Goal: Find specific page/section: Locate a particular part of the current website

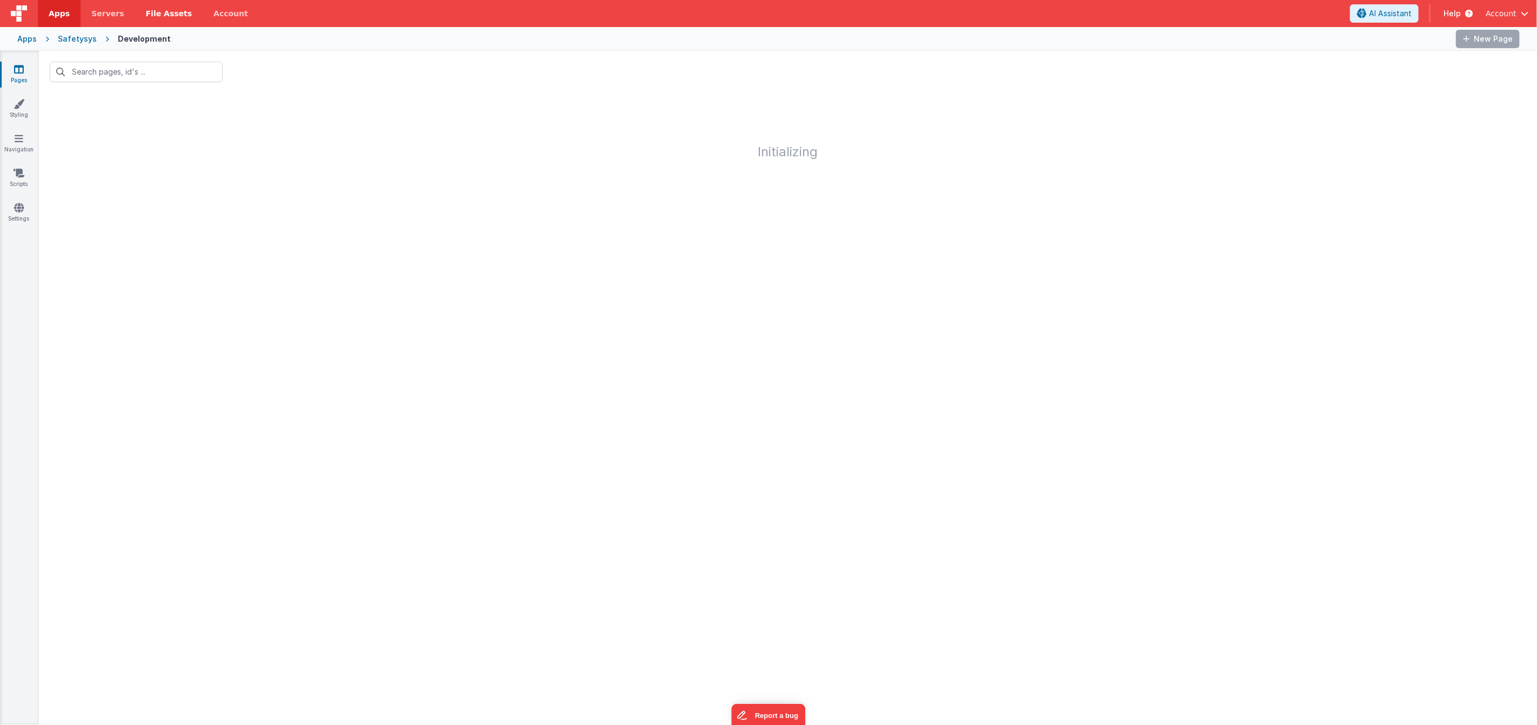
click at [146, 9] on span "File Assets" at bounding box center [169, 13] width 46 height 11
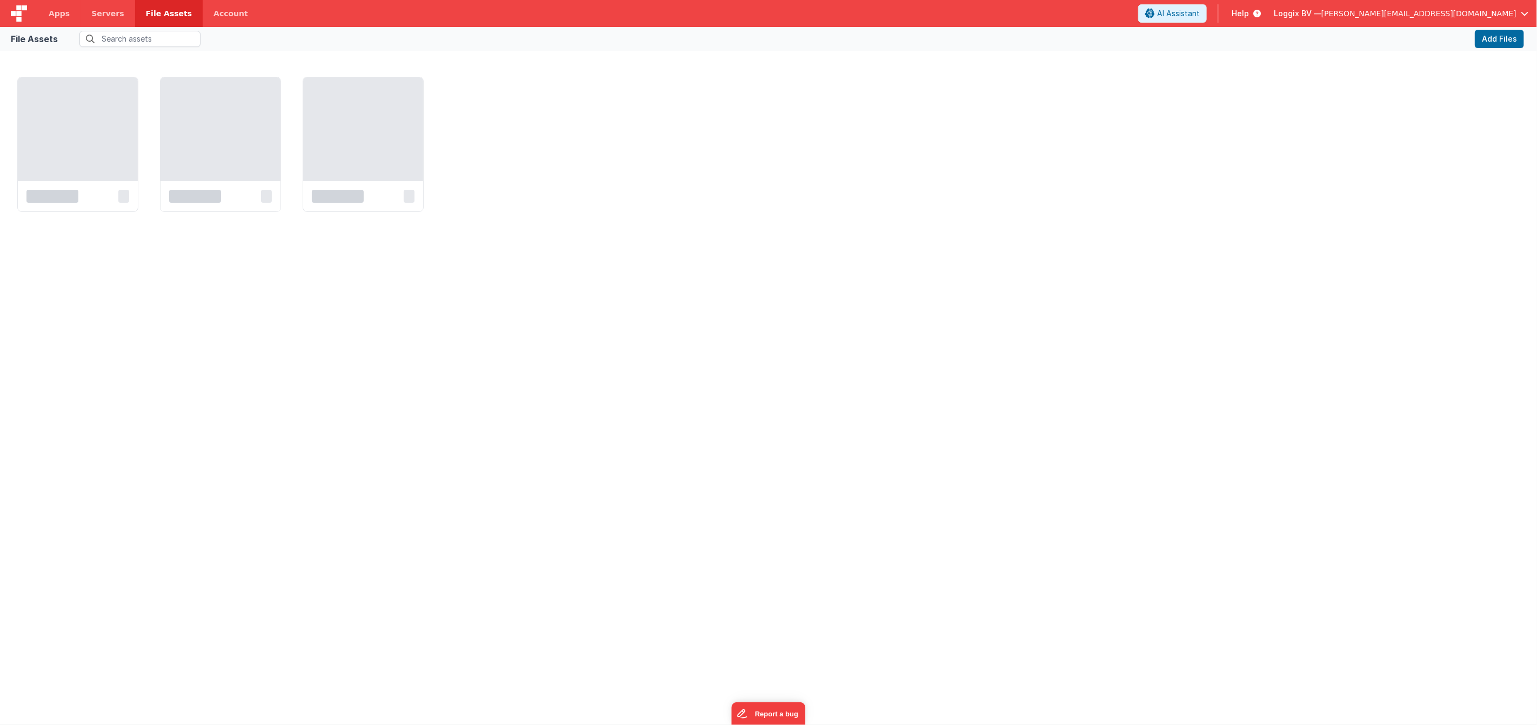
click at [172, 13] on span "File Assets" at bounding box center [169, 13] width 46 height 11
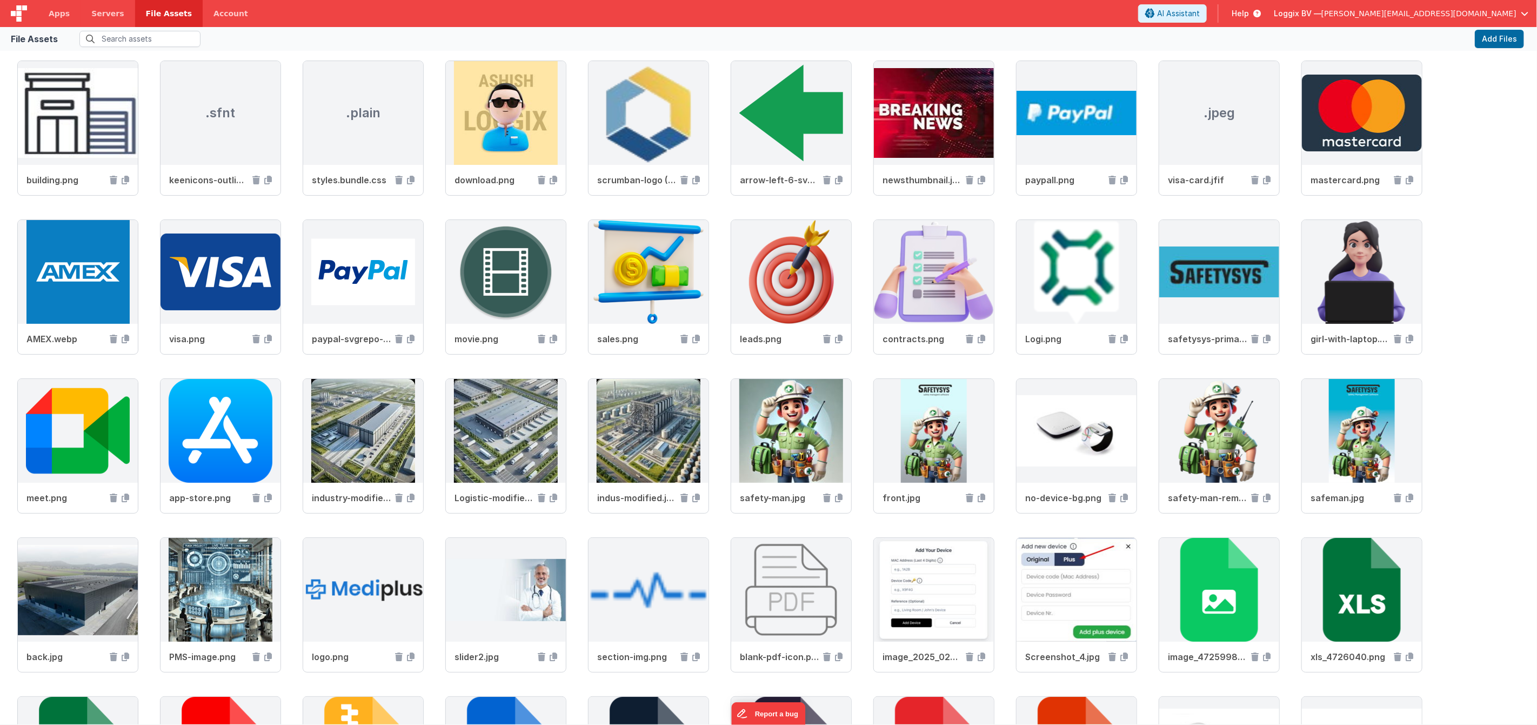
scroll to position [940, 0]
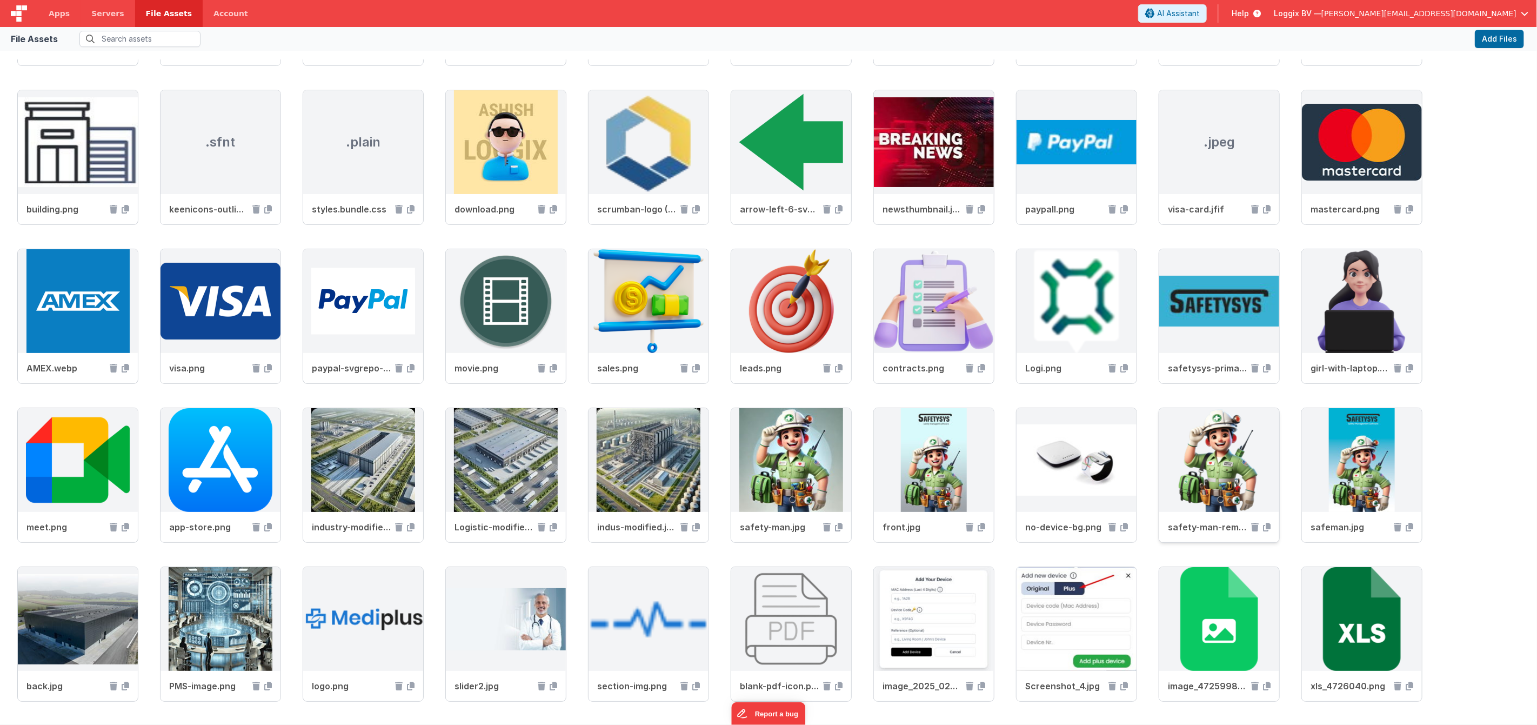
click at [1174, 445] on img at bounding box center [1219, 460] width 120 height 104
click at [1225, 484] on img at bounding box center [1219, 460] width 120 height 104
click at [1210, 528] on span "safety-man-removebg.png" at bounding box center [1207, 526] width 79 height 13
click at [1383, 476] on img at bounding box center [1362, 460] width 120 height 104
click at [949, 496] on img at bounding box center [934, 460] width 120 height 104
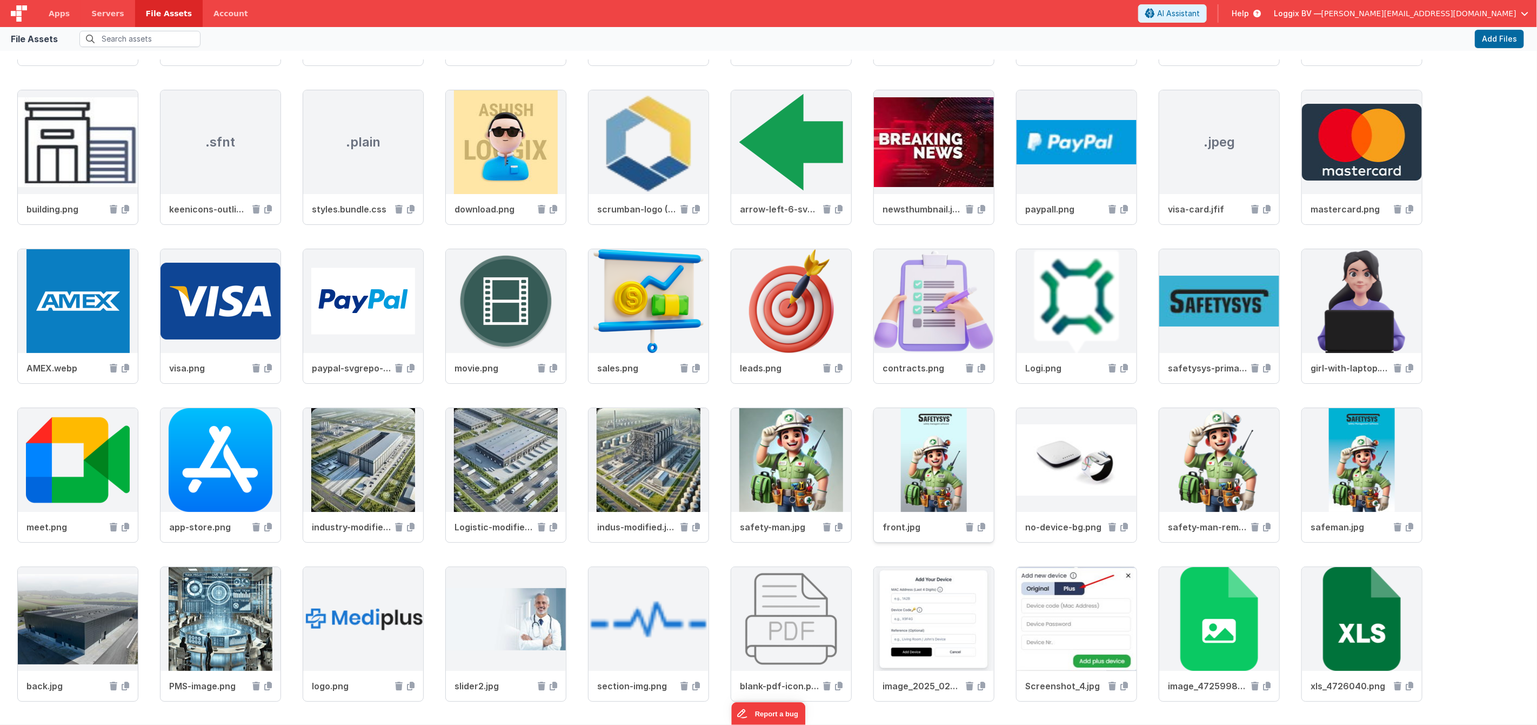
click at [893, 528] on span "front.jpg" at bounding box center [922, 526] width 79 height 13
click at [980, 526] on icon at bounding box center [982, 527] width 8 height 9
click at [92, 13] on span "Servers" at bounding box center [107, 13] width 32 height 11
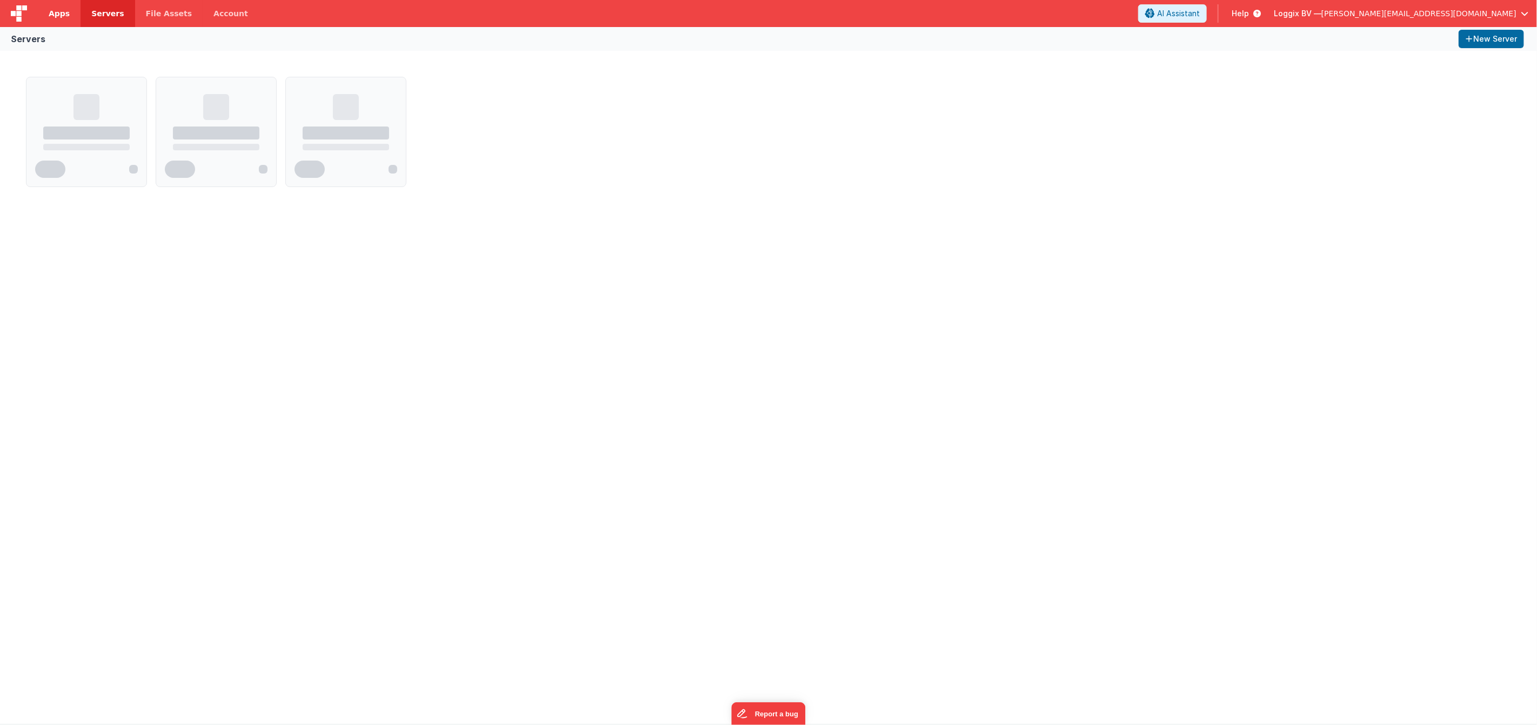
click at [65, 16] on span "Apps" at bounding box center [59, 13] width 21 height 11
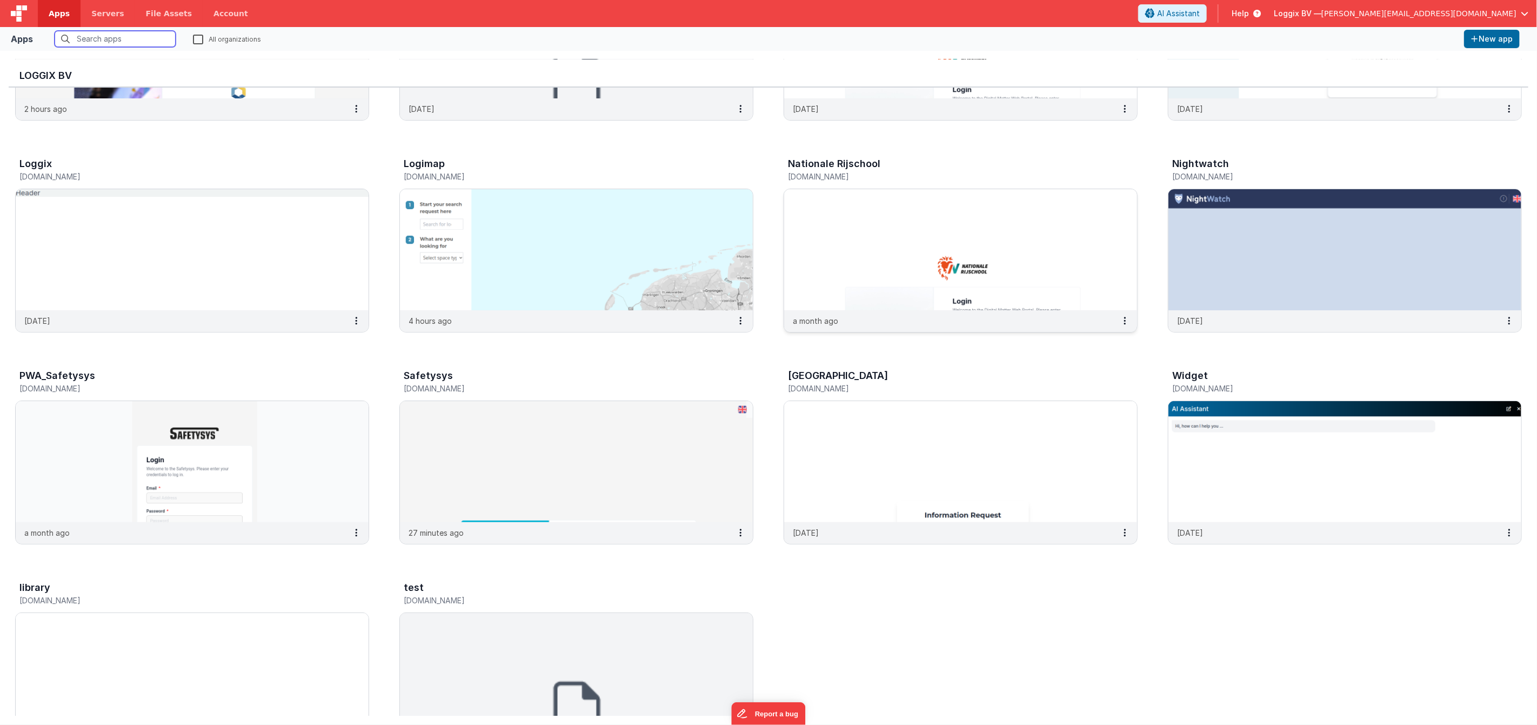
scroll to position [225, 0]
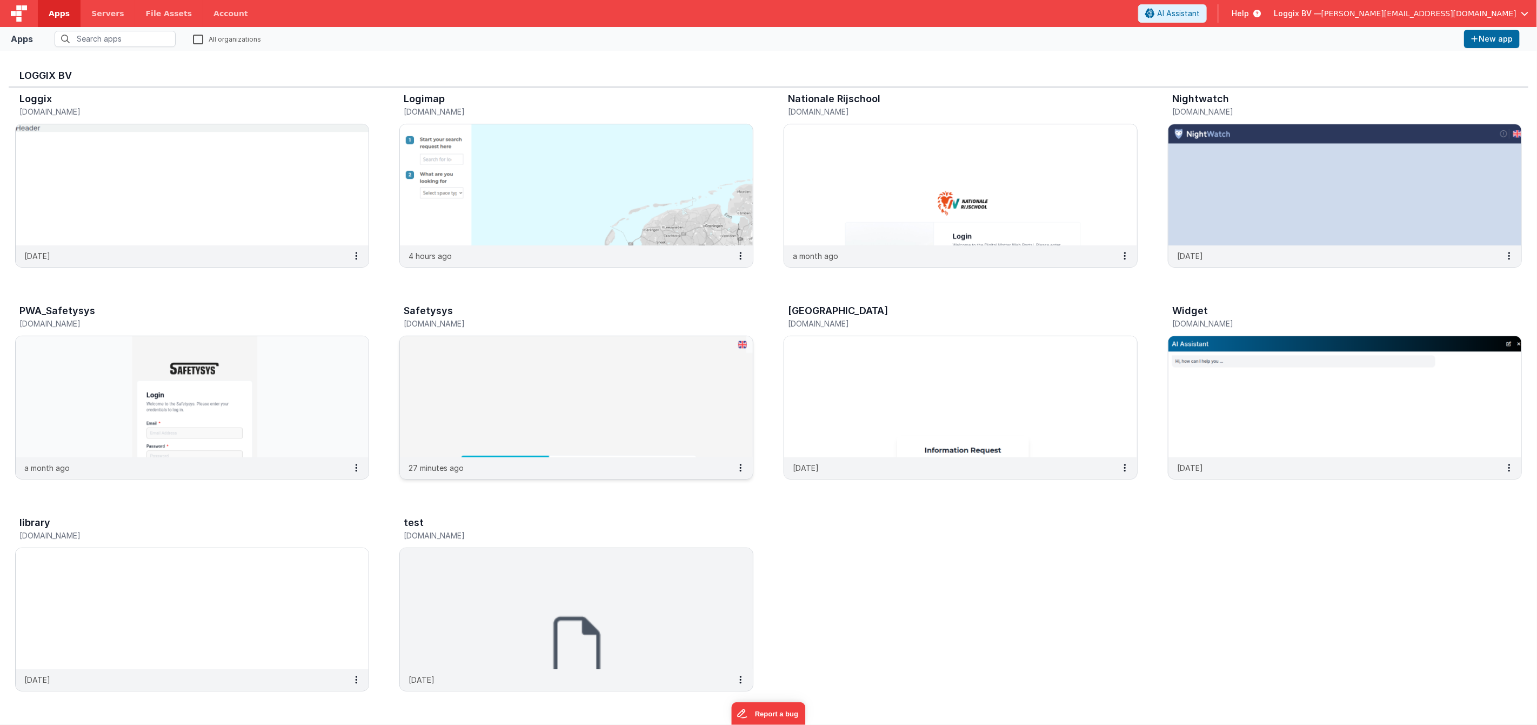
click at [646, 393] on img at bounding box center [576, 396] width 353 height 121
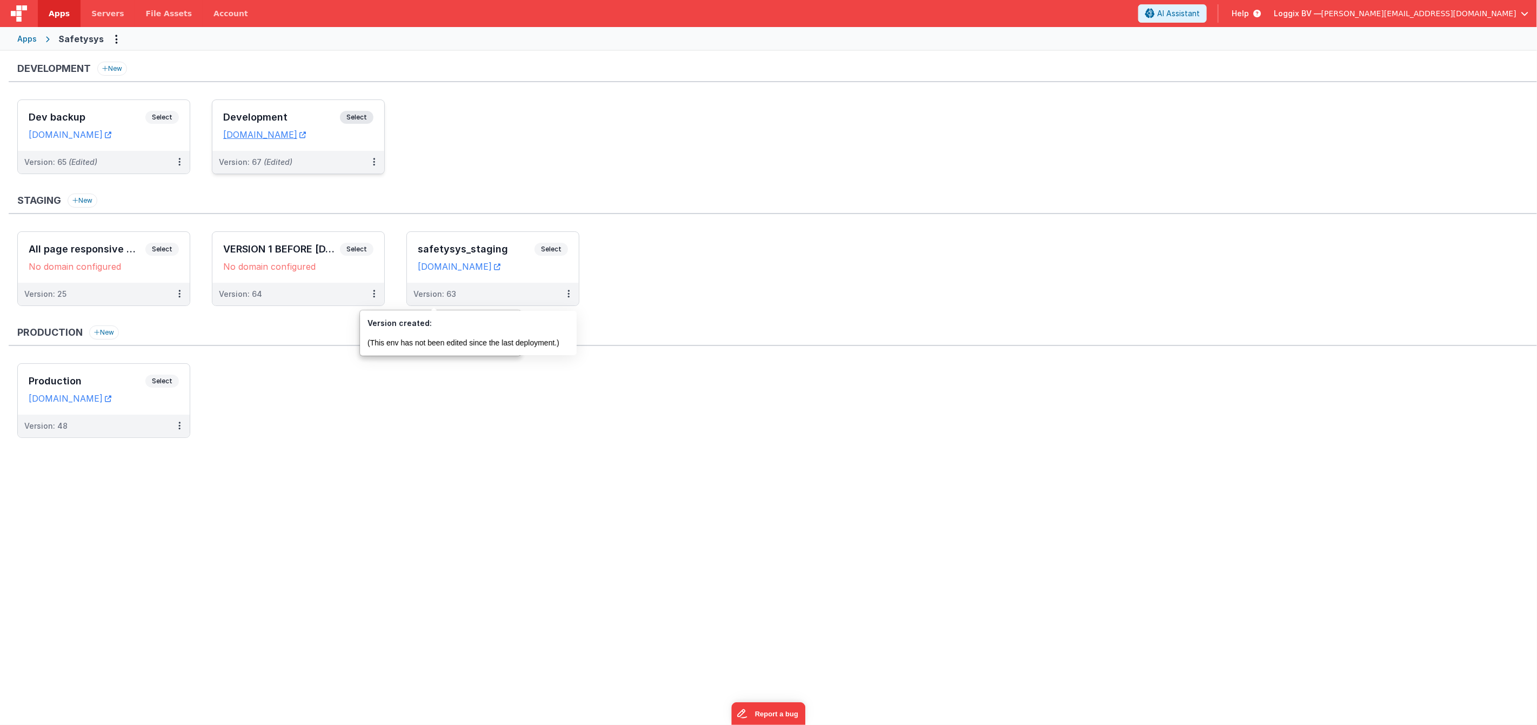
click at [320, 119] on h3 "Development" at bounding box center [281, 117] width 117 height 11
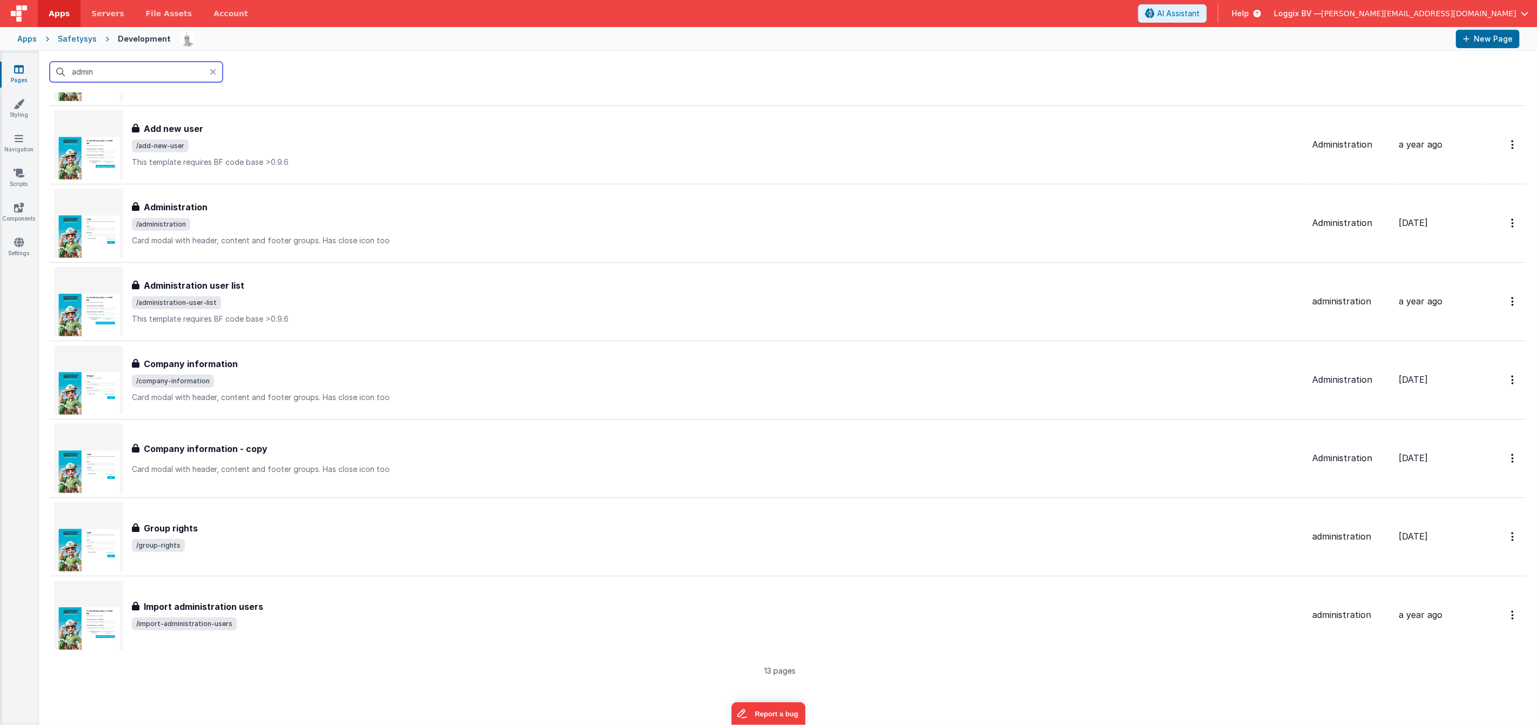
scroll to position [481, 0]
type input "admin"
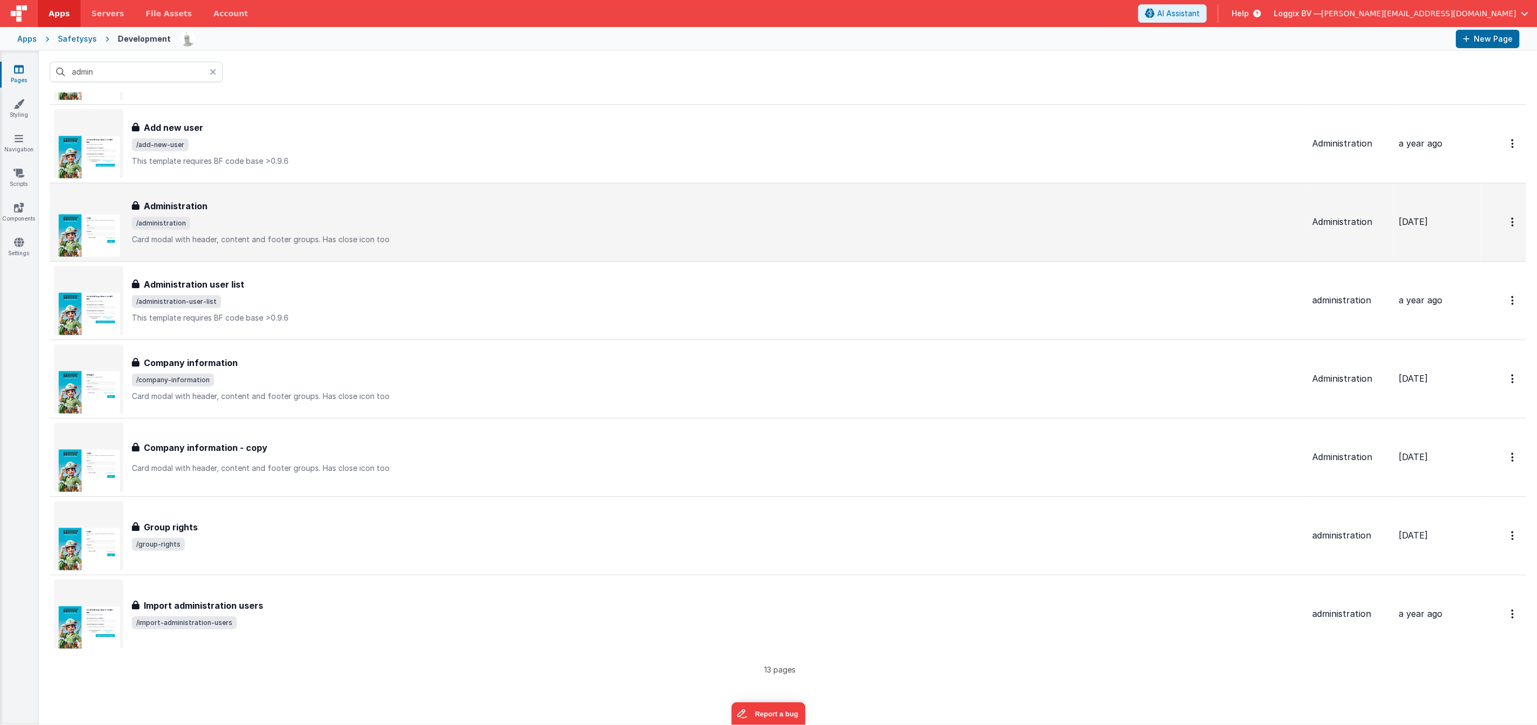
click at [391, 231] on div "Administration Administration /administration Card modal with header, content a…" at bounding box center [718, 221] width 1172 height 45
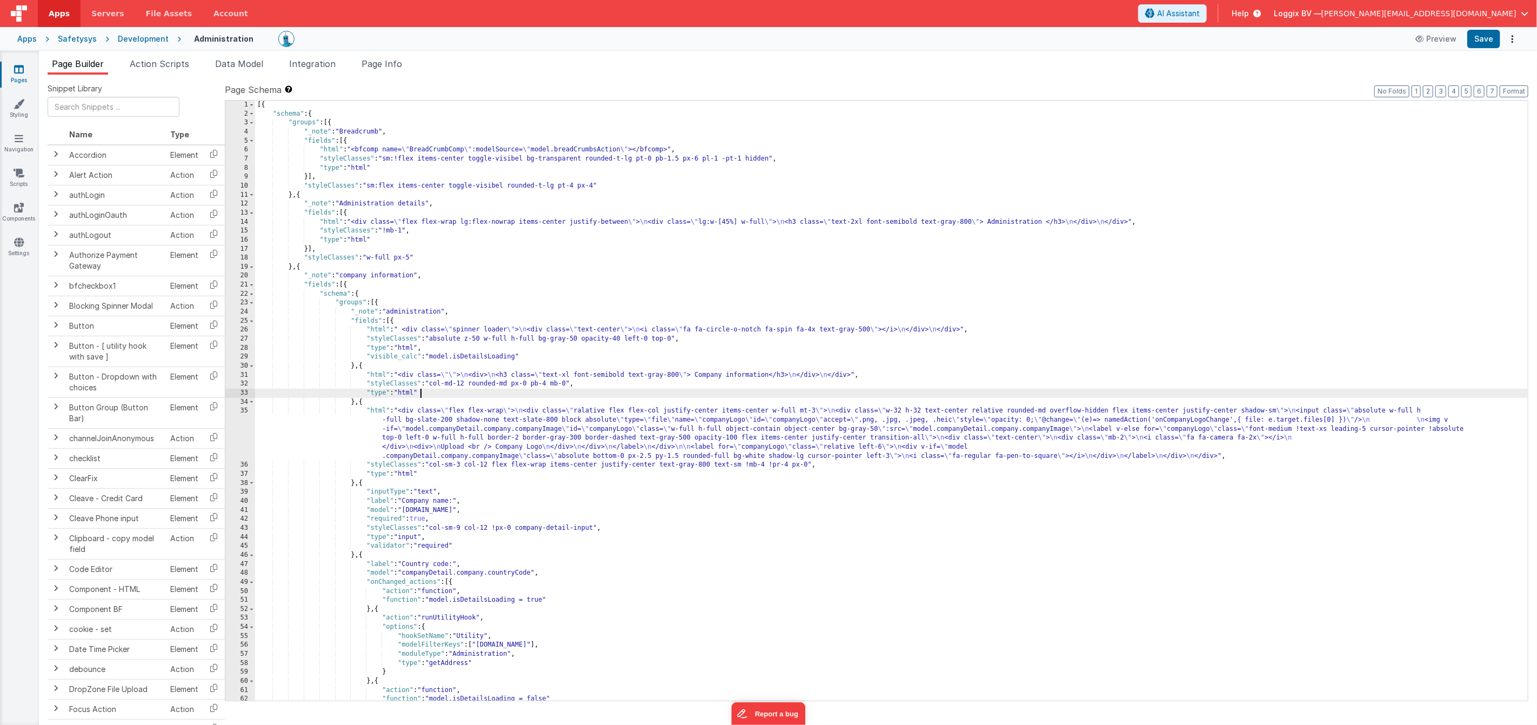
click at [503, 396] on div "[{ "schema" : { "groups" : [{ "_note" : "Breadcrumb" , "fields" : [{ "html" : "…" at bounding box center [891, 410] width 1273 height 618
click at [495, 246] on div "[{ "schema" : { "groups" : [{ "_note" : "Breadcrumb" , "fields" : [{ "html" : "…" at bounding box center [891, 409] width 1273 height 618
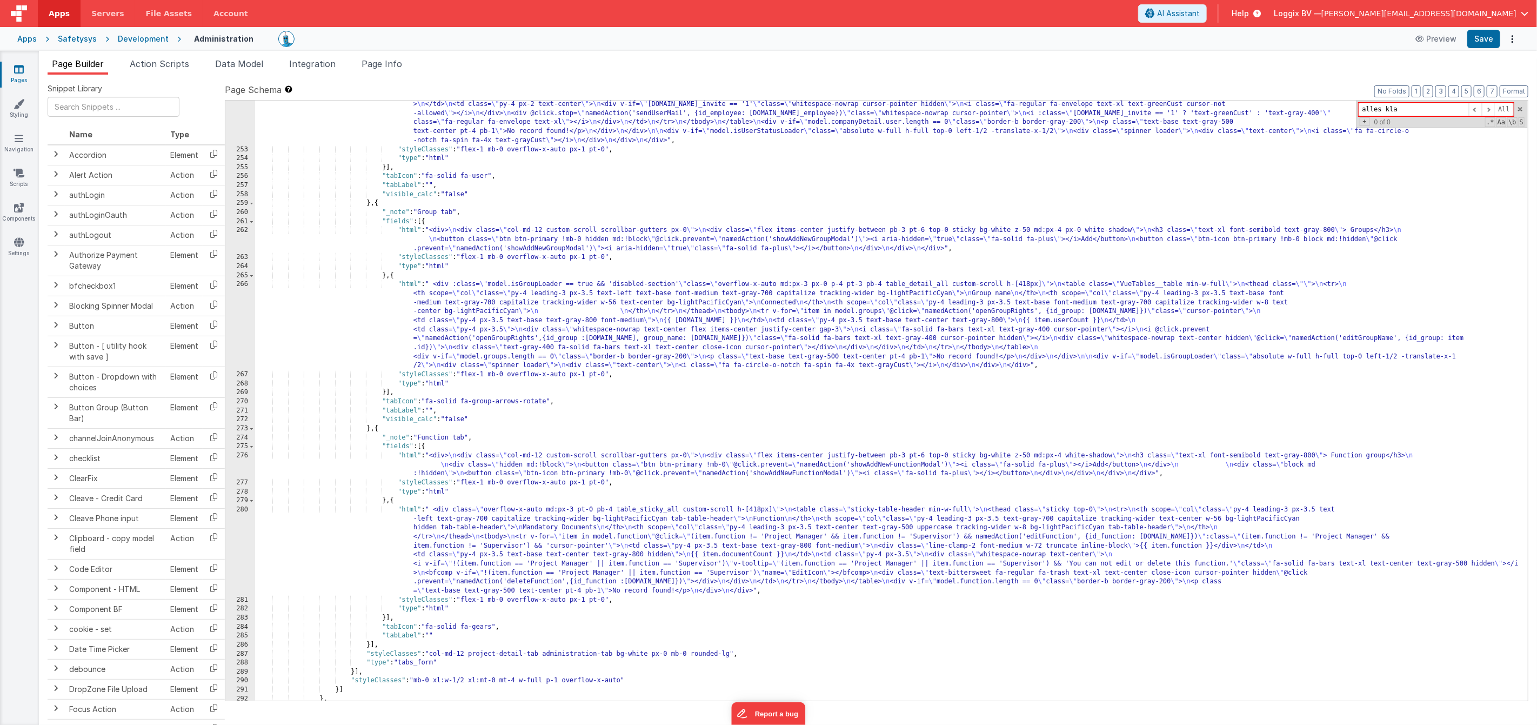
scroll to position [2976, 0]
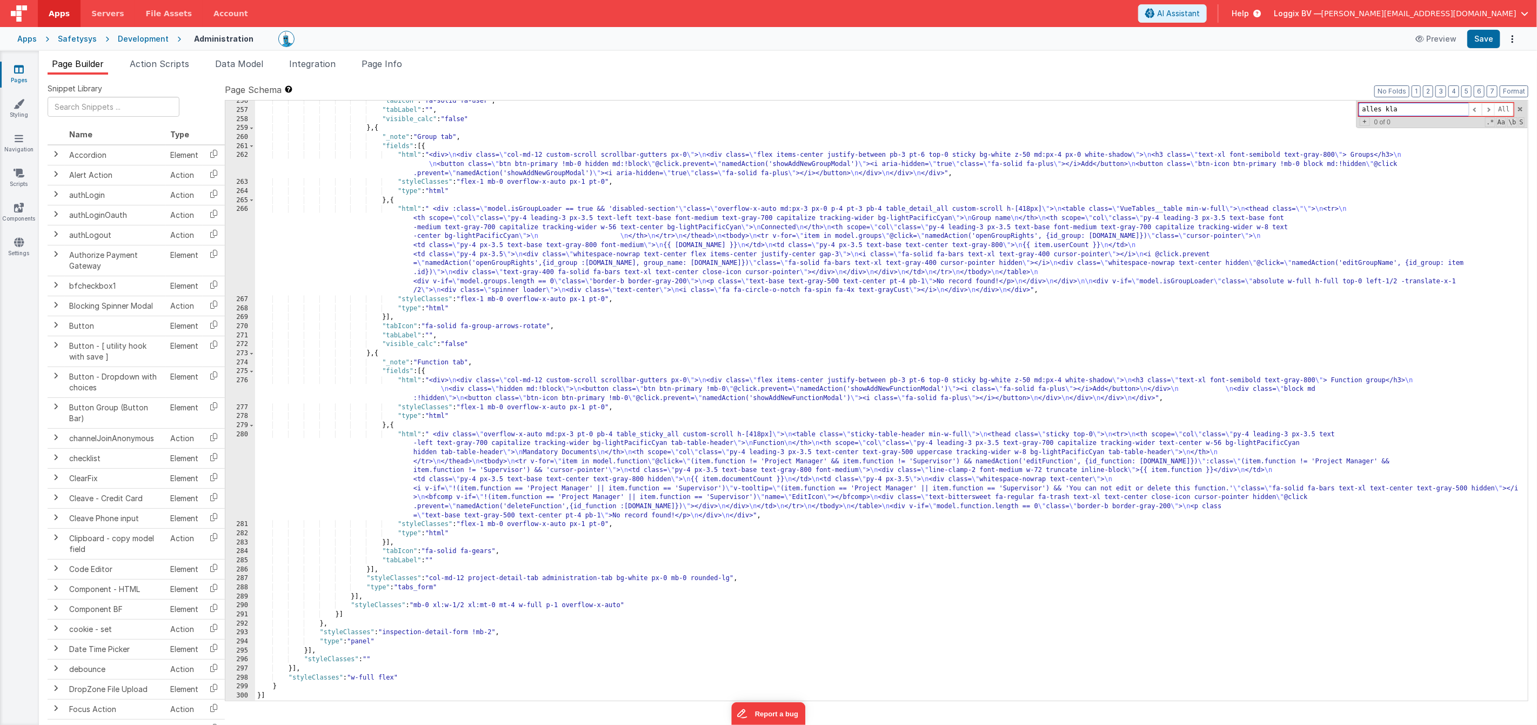
drag, startPoint x: 1415, startPoint y: 110, endPoint x: 1337, endPoint y: 97, distance: 79.5
click at [1337, 97] on div "Page Schema Shortcuts: Find: command-f Fold: command-option-L Unfold: command-o…" at bounding box center [877, 391] width 1304 height 617
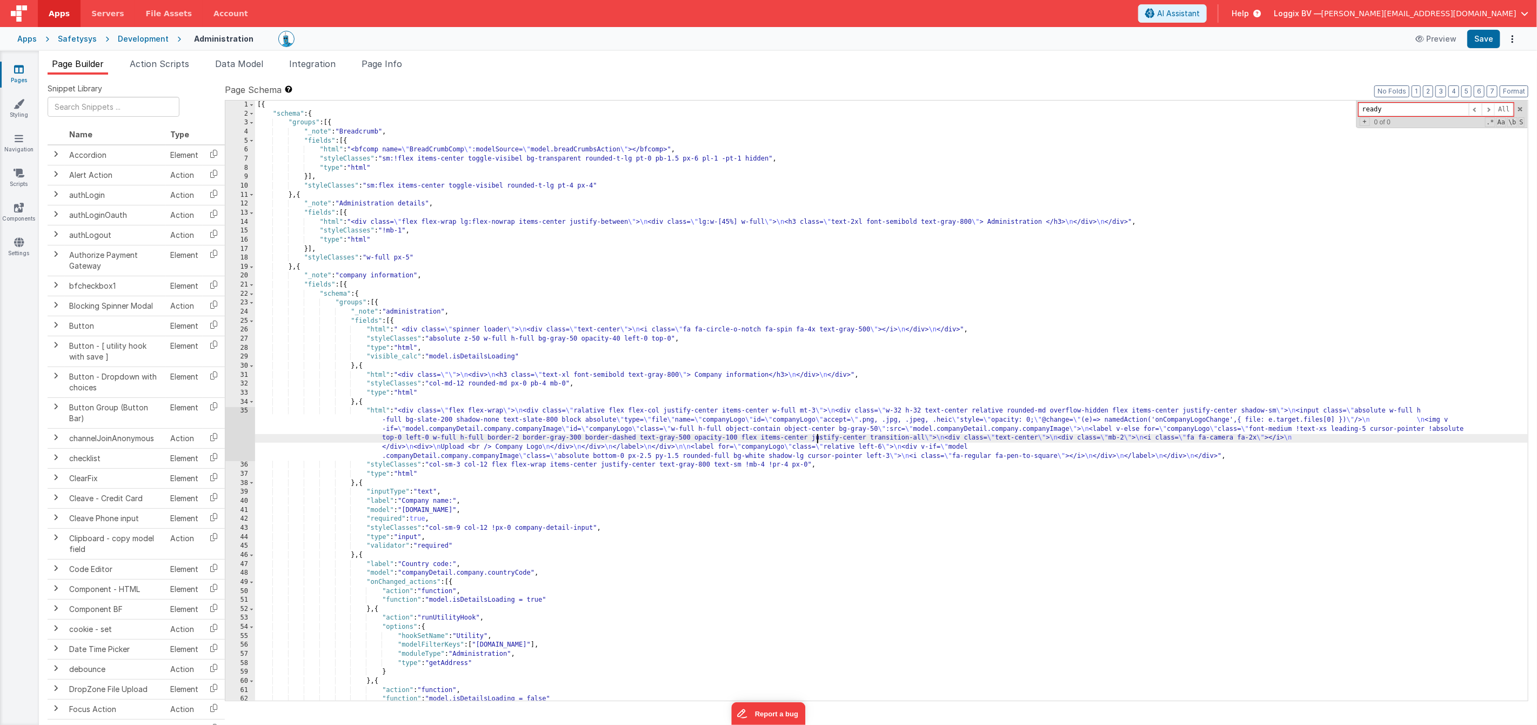
click at [817, 440] on div "[{ "schema" : { "groups" : [{ "_note" : "Breadcrumb" , "fields" : [{ "html" : "…" at bounding box center [891, 410] width 1273 height 618
drag, startPoint x: 1406, startPoint y: 112, endPoint x: 1333, endPoint y: 99, distance: 74.2
click at [1333, 100] on div "1 2 3 4 5 6 7 8 9 10 11 12 13 14 15 16 17 18 19 20 21 22 23 24 25 26 27 28 29 3…" at bounding box center [877, 400] width 1304 height 601
paste input "cf7d98554b78"
type input "cf7d98554b78"
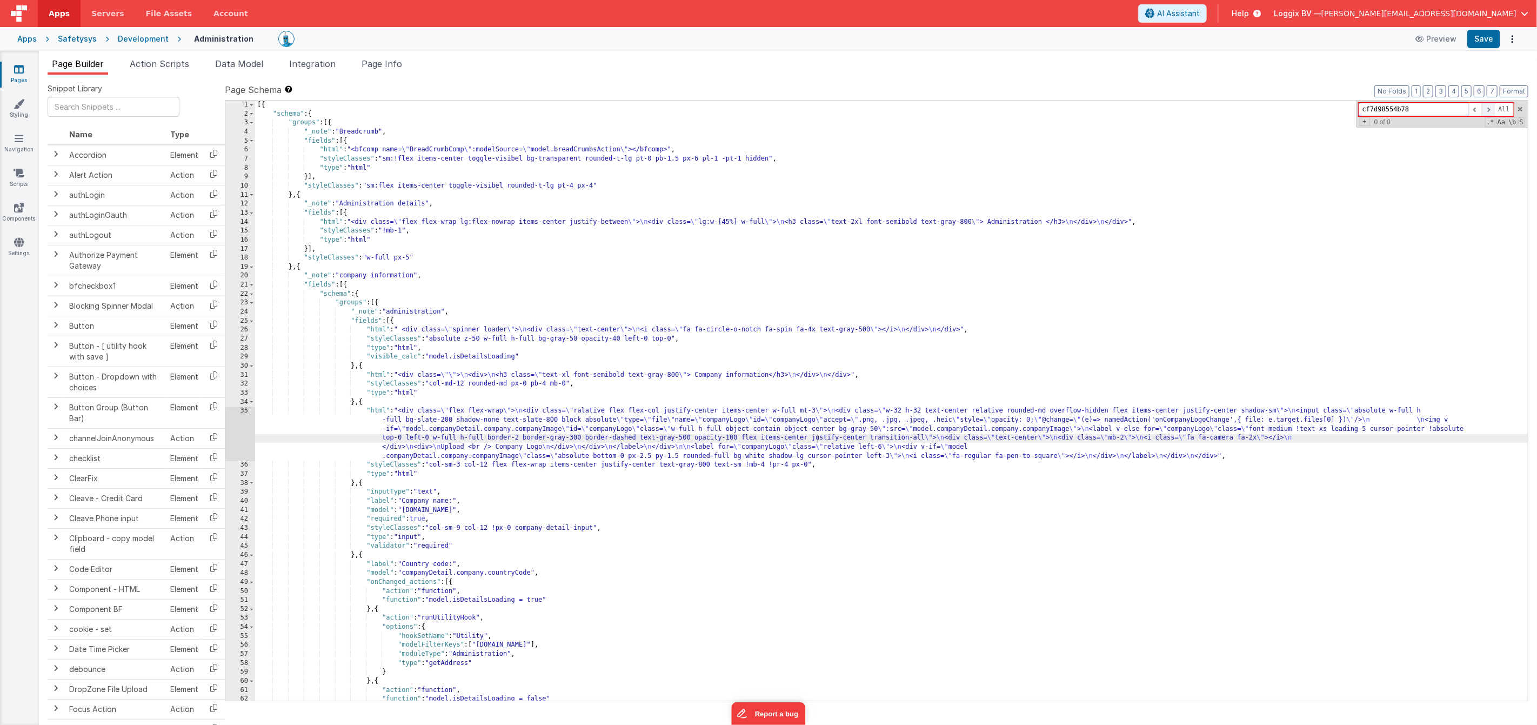
click at [1489, 110] on span at bounding box center [1488, 110] width 13 height 14
drag, startPoint x: 146, startPoint y: 39, endPoint x: 160, endPoint y: 44, distance: 15.1
click at [146, 39] on div "Development" at bounding box center [143, 39] width 51 height 11
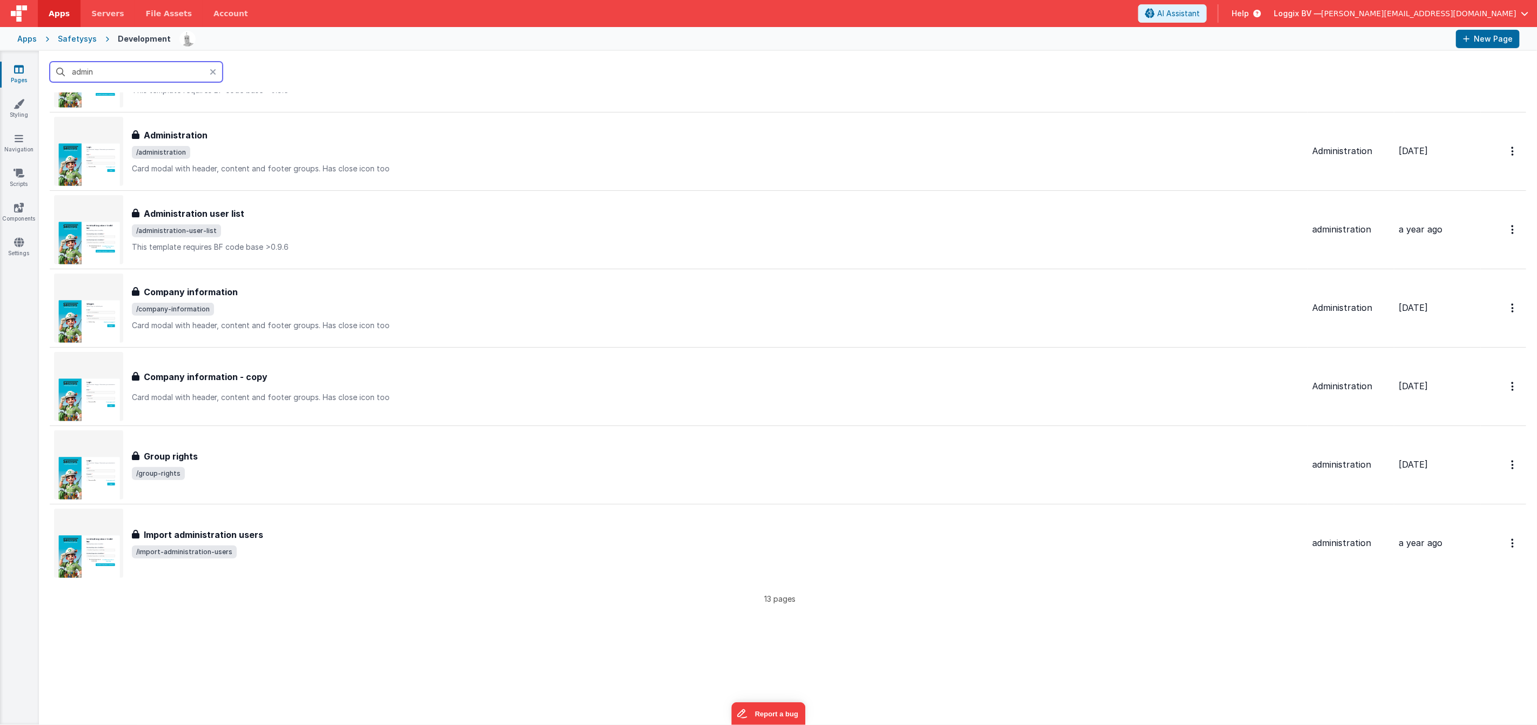
scroll to position [551, 0]
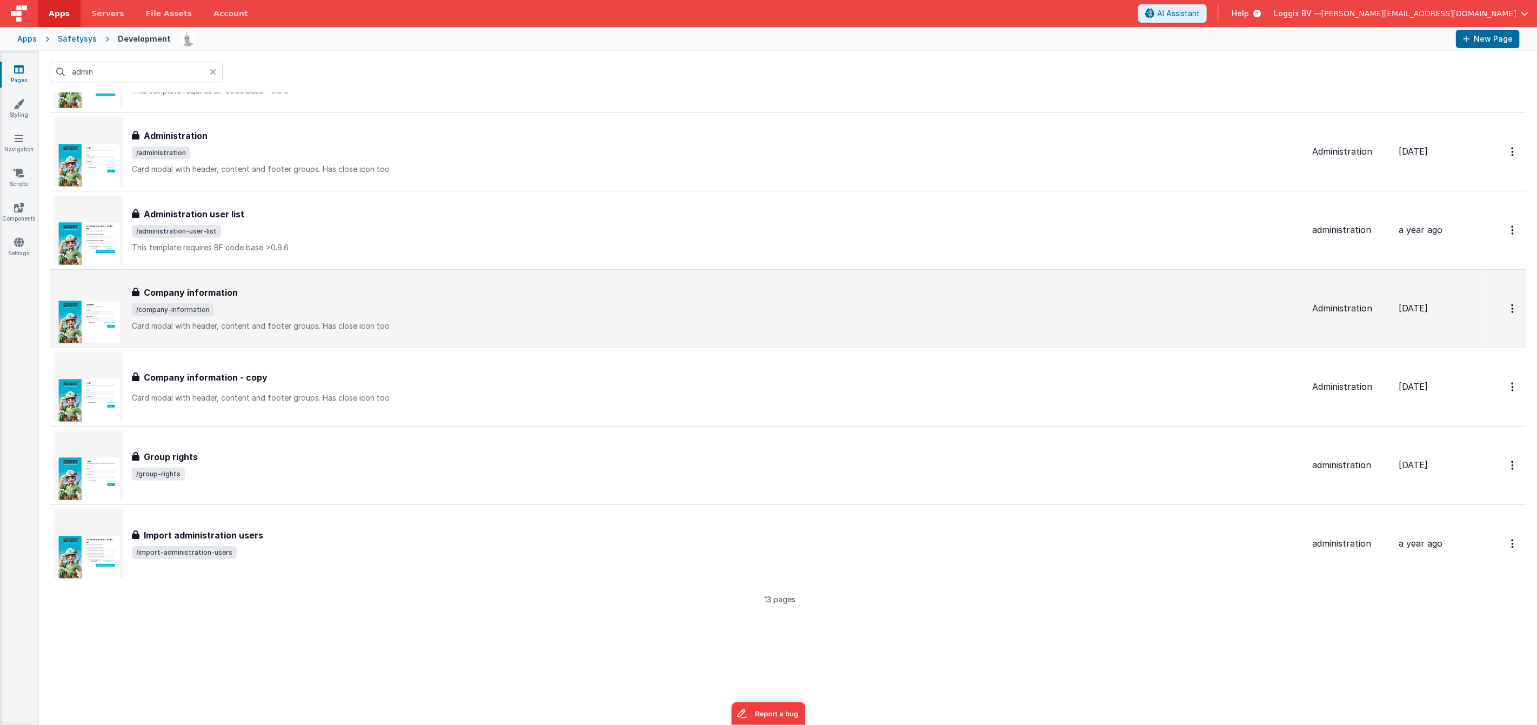
click at [512, 281] on div "Company information Company information /company-information Card modal with he…" at bounding box center [679, 308] width 1250 height 69
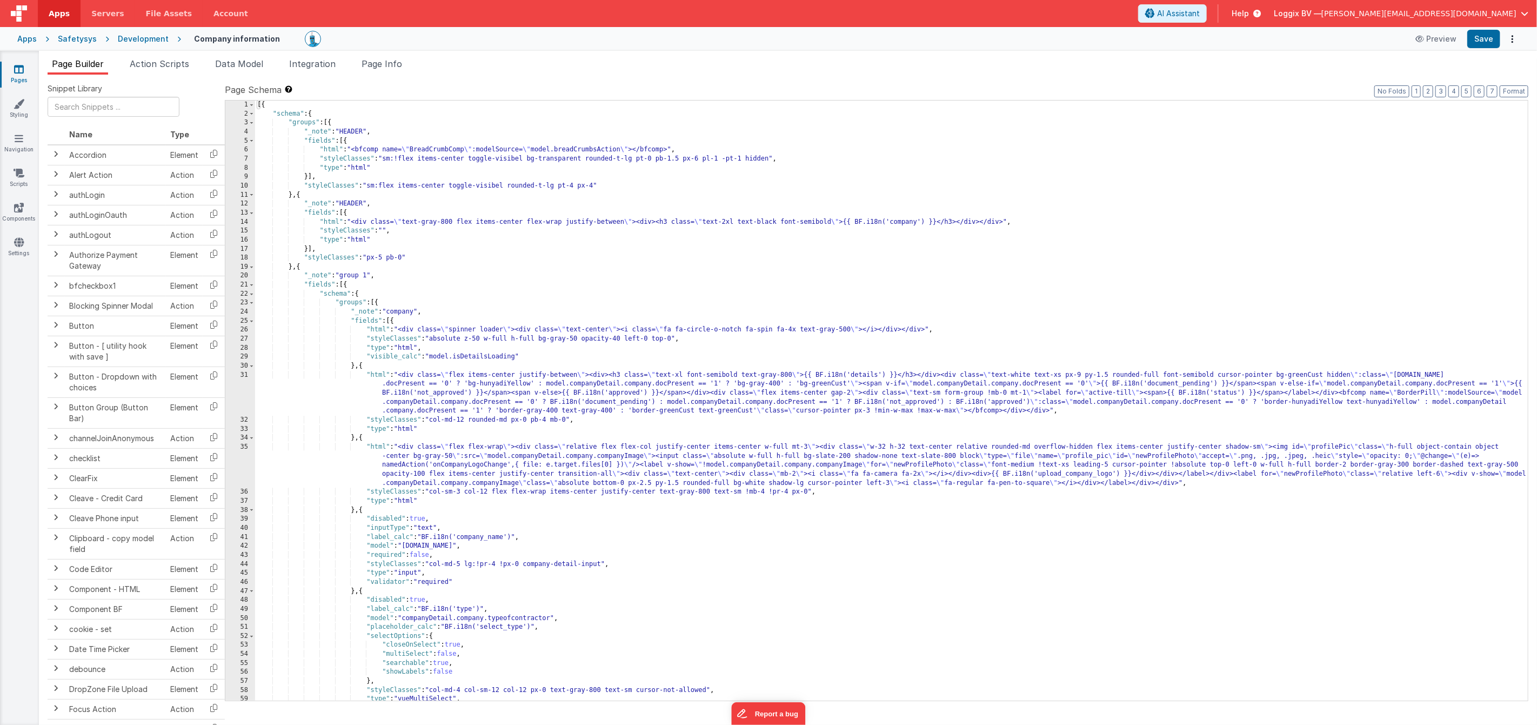
click at [725, 262] on div "[{ "schema" : { "groups" : [{ "_note" : "HEADER" , "fields" : [{ "html" : "<bfc…" at bounding box center [891, 410] width 1273 height 618
type input "cf7d98554b78"
click at [1490, 110] on span at bounding box center [1488, 110] width 13 height 14
click at [146, 42] on div "Development" at bounding box center [143, 39] width 51 height 11
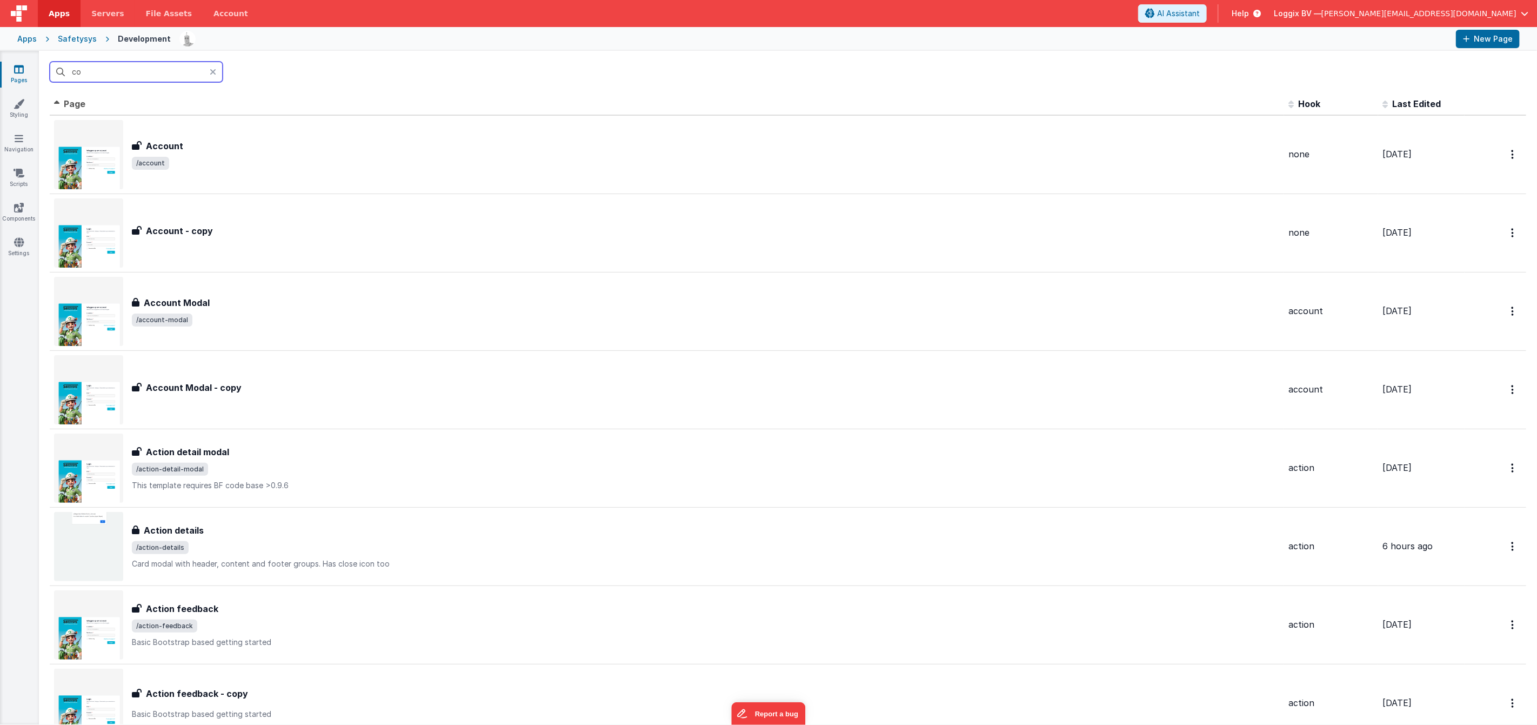
type input "c"
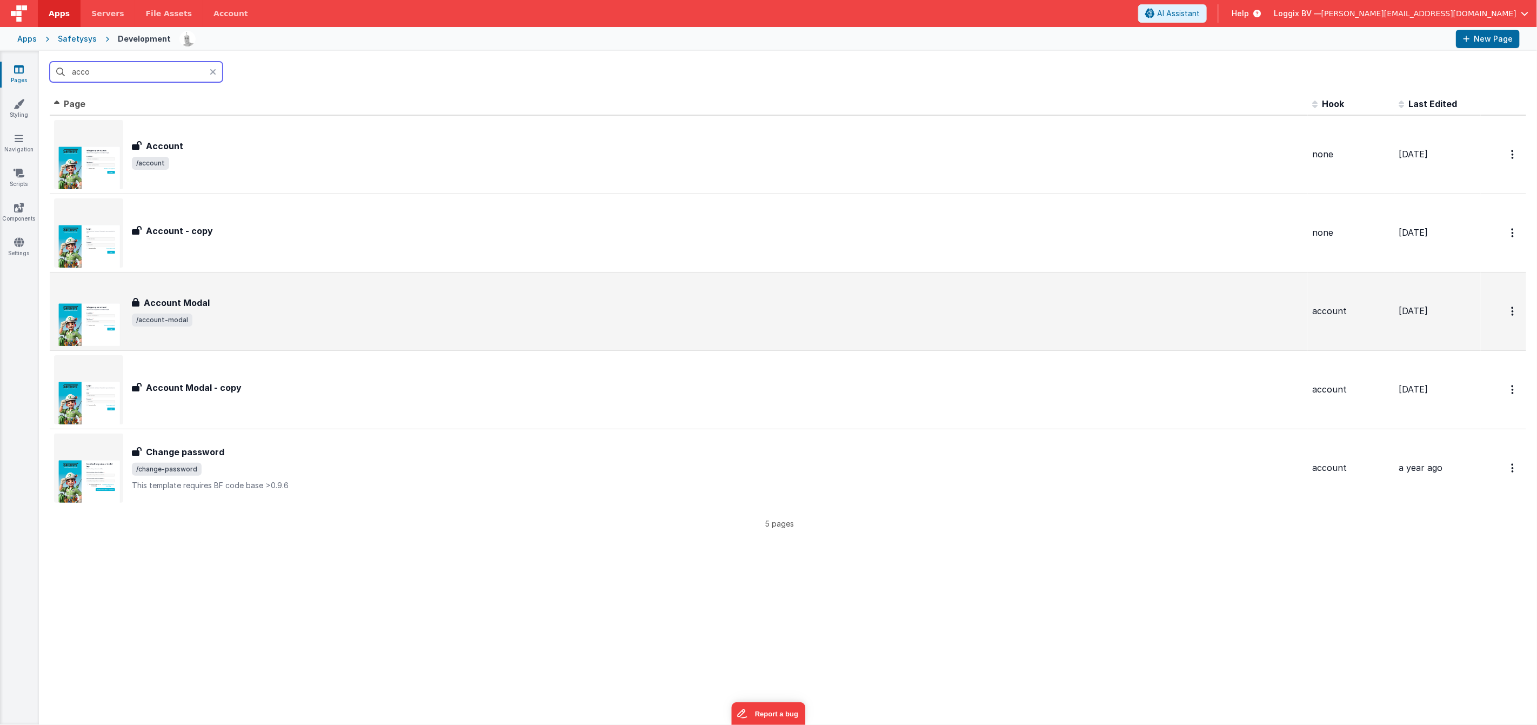
scroll to position [1, 0]
type input "acco"
click at [353, 322] on span "/account-modal" at bounding box center [718, 319] width 1172 height 13
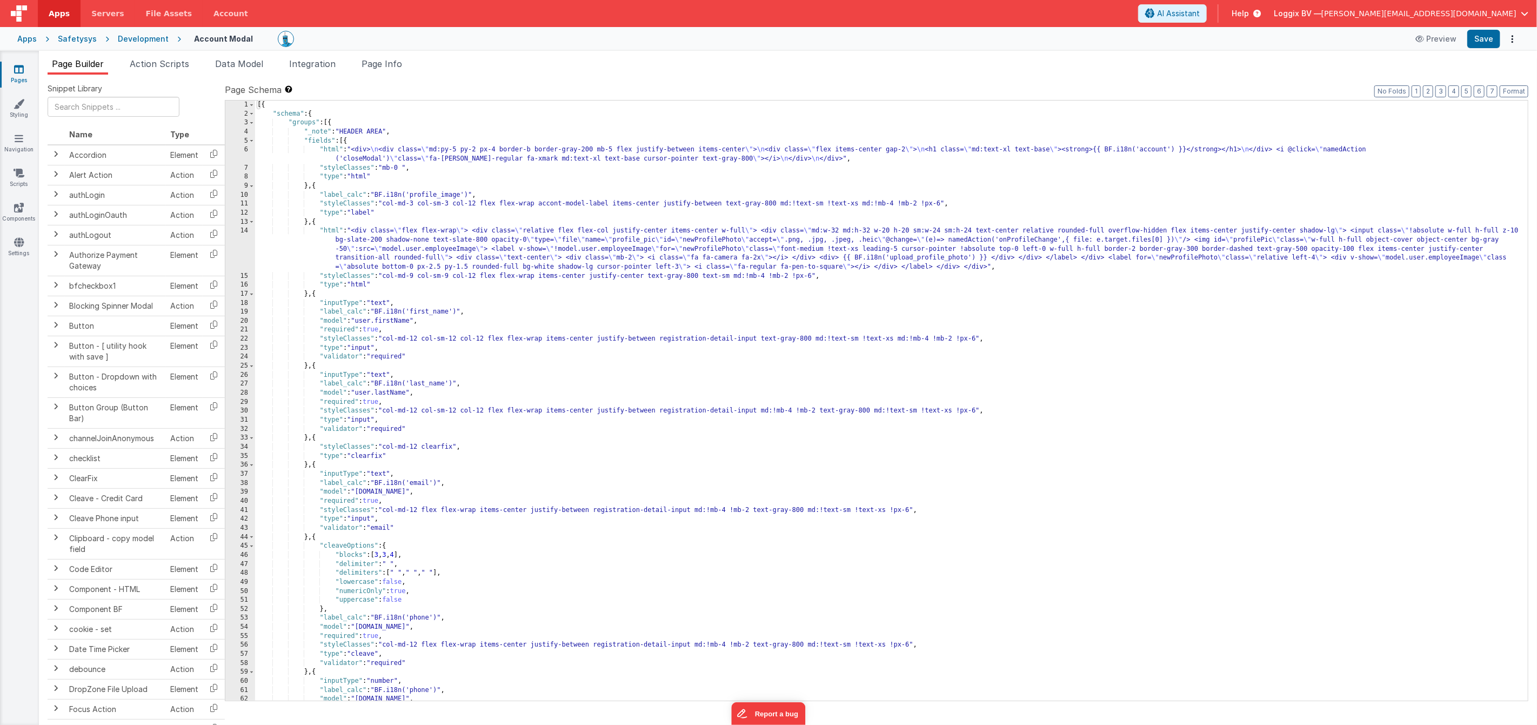
click at [502, 323] on div "[{ "schema" : { "groups" : [{ "_note" : "HEADER AREA" , "fields" : [{ "html" : …" at bounding box center [891, 410] width 1273 height 618
type input "cf7d98554b78"
click at [1486, 108] on span at bounding box center [1488, 110] width 13 height 14
drag, startPoint x: 139, startPoint y: 39, endPoint x: 143, endPoint y: 47, distance: 8.5
click at [139, 39] on div "Development" at bounding box center [143, 39] width 51 height 11
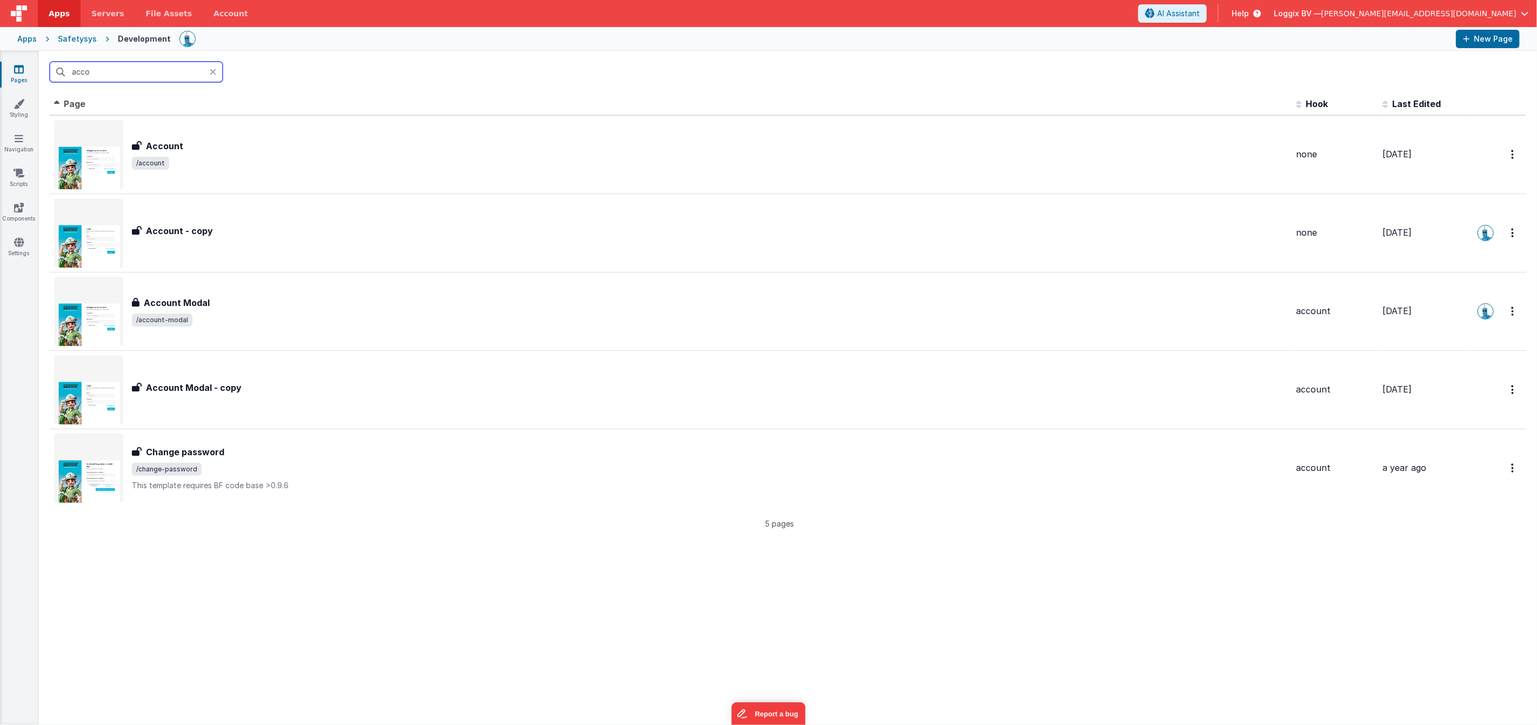
click at [163, 69] on input "acco" at bounding box center [136, 72] width 173 height 21
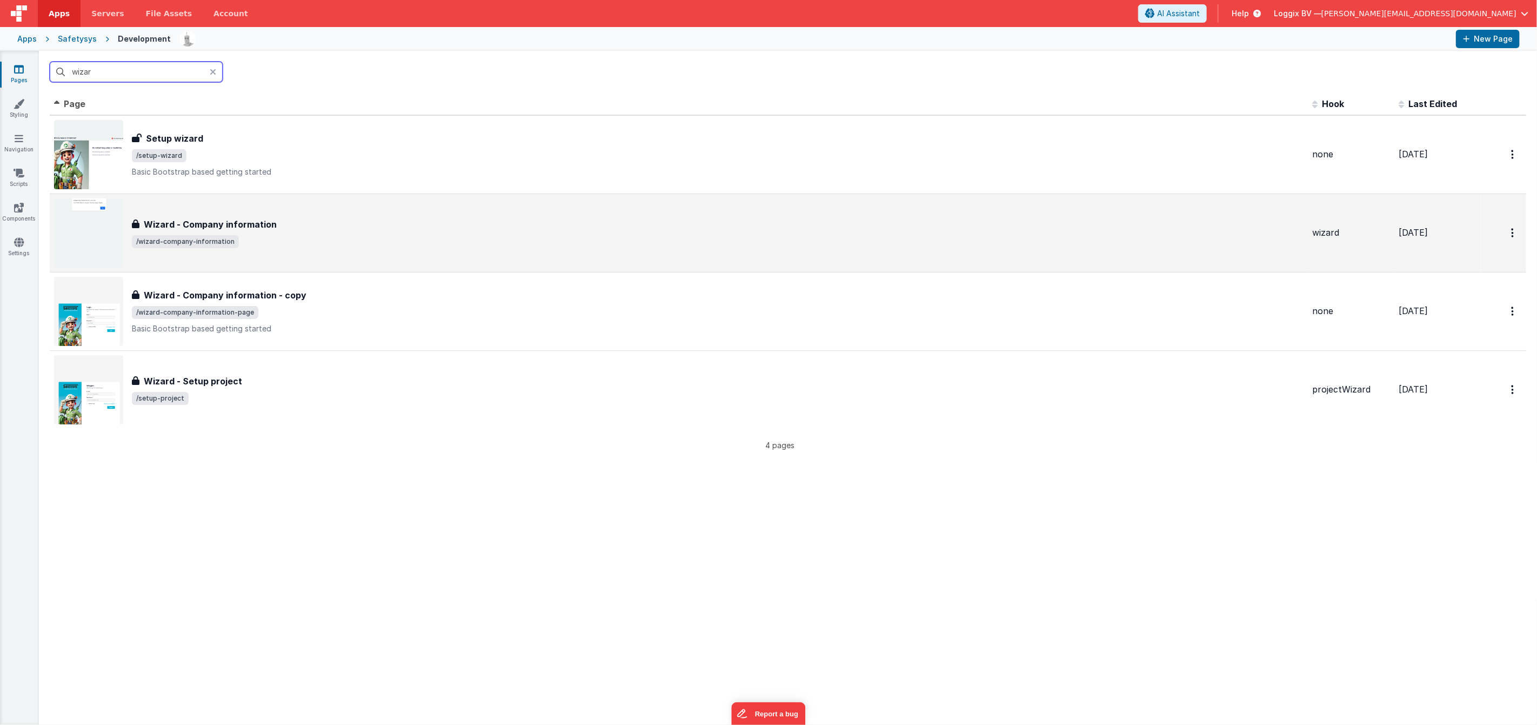
type input "wizar"
click at [328, 227] on div "Wizard - Company information" at bounding box center [718, 224] width 1172 height 13
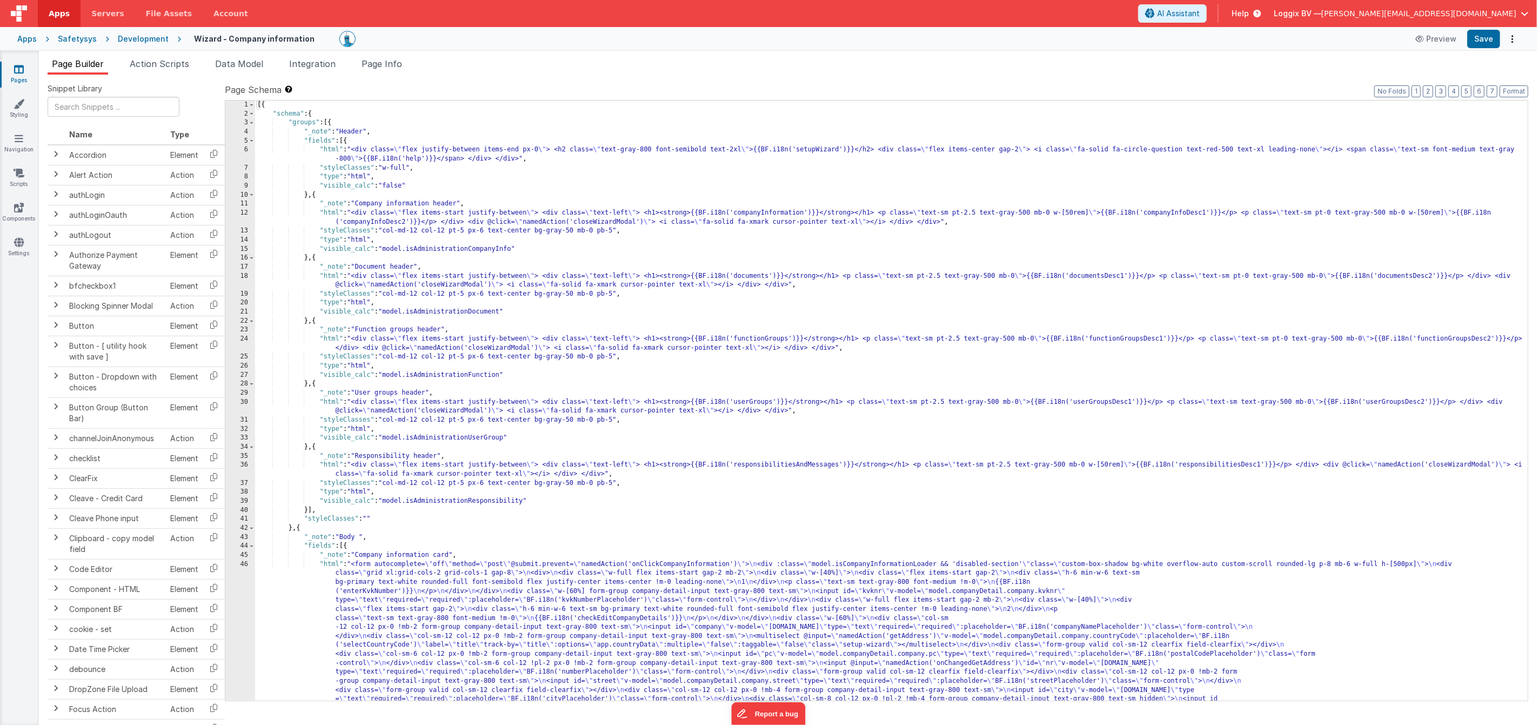
click at [874, 173] on div "[{ "schema" : { "groups" : [{ "_note" : "Header" , "fields" : [{ "html" : "<div…" at bounding box center [891, 567] width 1273 height 933
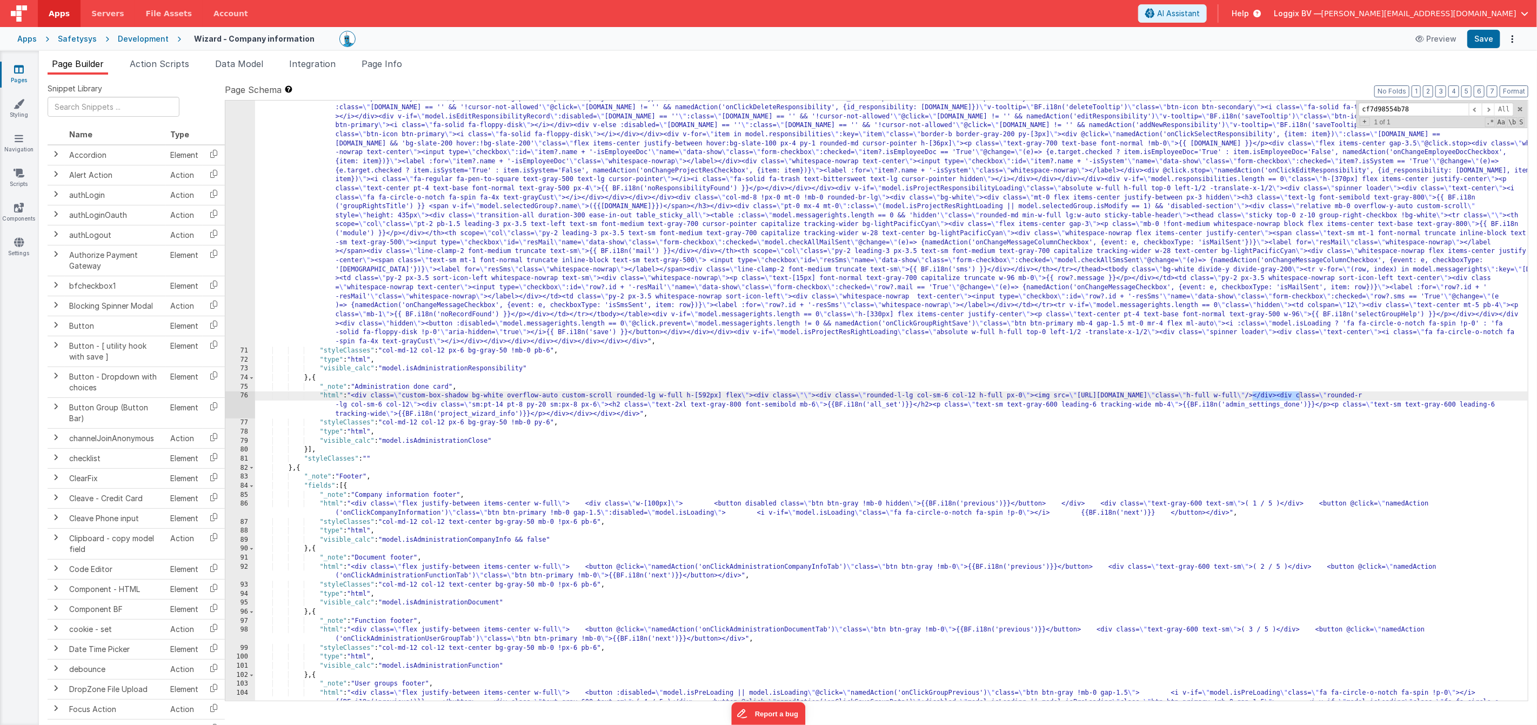
type input "cf7d98554b78"
click at [1295, 389] on div ""html" : "<div class= \" custom-box-shadow bg-white overflow-auto custom-scroll…" at bounding box center [891, 511] width 1273 height 924
drag, startPoint x: 1299, startPoint y: 393, endPoint x: 1161, endPoint y: 396, distance: 137.8
click at [1161, 396] on div ""html" : "<div class= \" custom-box-shadow bg-white overflow-auto custom-scroll…" at bounding box center [891, 511] width 1273 height 924
click at [1483, 36] on button "Save" at bounding box center [1483, 39] width 33 height 18
